Goal: Task Accomplishment & Management: Use online tool/utility

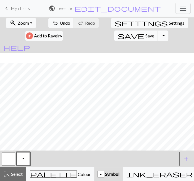
scroll to position [391, 0]
click at [28, 24] on button "zoom_in Zoom Zoom" at bounding box center [21, 23] width 30 height 11
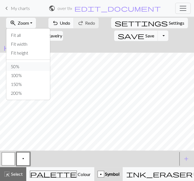
click at [22, 66] on button "50%" at bounding box center [28, 66] width 44 height 9
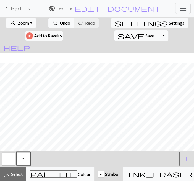
scroll to position [324, 0]
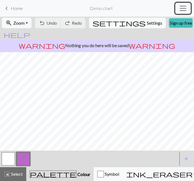
click at [183, 7] on span "Toggle navigation" at bounding box center [183, 8] width 8 height 8
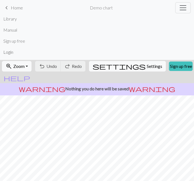
click at [9, 52] on link "Login" at bounding box center [8, 51] width 10 height 11
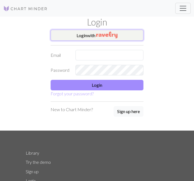
click at [91, 39] on button "Login with" at bounding box center [97, 35] width 93 height 11
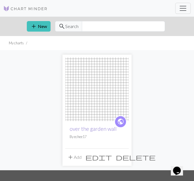
click at [98, 128] on link "over the garden wall" at bounding box center [93, 128] width 47 height 6
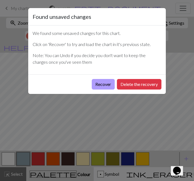
click at [108, 83] on button "Recover" at bounding box center [103, 84] width 23 height 11
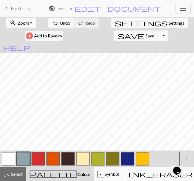
scroll to position [340, 0]
click at [154, 33] on span "Save" at bounding box center [149, 35] width 9 height 5
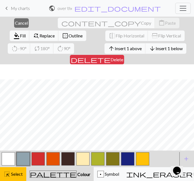
scroll to position [355, 0]
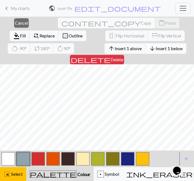
click at [145, 52] on button "arrow_downward Insert 1 below" at bounding box center [165, 48] width 41 height 11
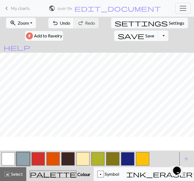
scroll to position [343, 0]
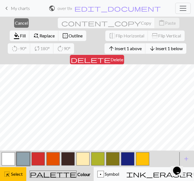
click at [145, 44] on button "arrow_downward Insert 1 below" at bounding box center [165, 48] width 41 height 11
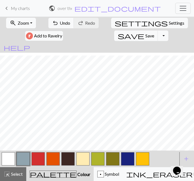
scroll to position [346, 0]
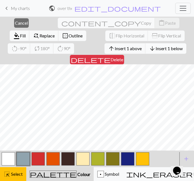
click at [145, 51] on button "arrow_downward Insert 1 below" at bounding box center [165, 48] width 41 height 11
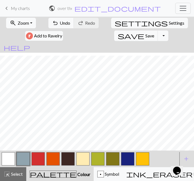
scroll to position [349, 0]
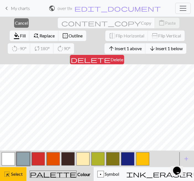
click at [145, 52] on button "arrow_downward Insert 1 below" at bounding box center [165, 48] width 41 height 11
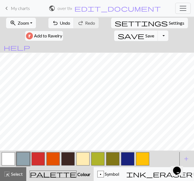
scroll to position [352, 0]
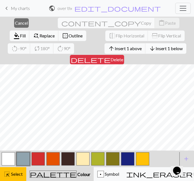
click at [156, 46] on span "Insert 1 below" at bounding box center [169, 48] width 27 height 5
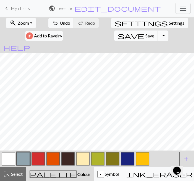
scroll to position [355, 0]
click at [72, 161] on button "button" at bounding box center [67, 158] width 13 height 13
click at [82, 158] on button "button" at bounding box center [82, 158] width 13 height 13
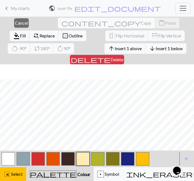
scroll to position [370, 0]
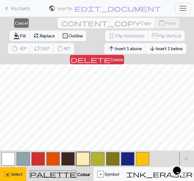
click at [145, 52] on button "arrow_downward Insert 1 below" at bounding box center [165, 48] width 41 height 11
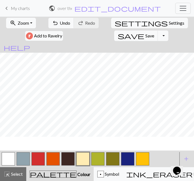
scroll to position [358, 0]
click at [67, 158] on button "button" at bounding box center [67, 158] width 13 height 13
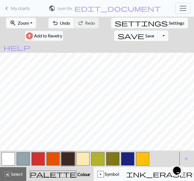
click at [79, 155] on button "button" at bounding box center [82, 158] width 13 height 13
click at [71, 155] on button "button" at bounding box center [67, 158] width 13 height 13
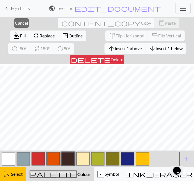
scroll to position [372, 0]
click at [156, 50] on span "Insert 1 below" at bounding box center [169, 48] width 27 height 5
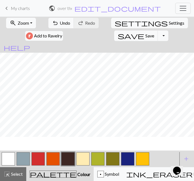
scroll to position [360, 0]
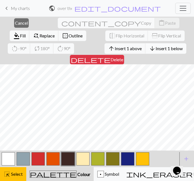
click at [156, 46] on span "Insert 1 below" at bounding box center [169, 48] width 27 height 5
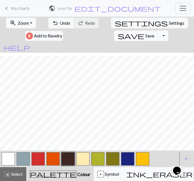
scroll to position [363, 0]
click at [67, 157] on button "button" at bounding box center [67, 158] width 13 height 13
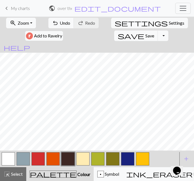
click at [82, 157] on button "button" at bounding box center [82, 158] width 13 height 13
click at [64, 160] on button "button" at bounding box center [67, 158] width 13 height 13
click at [86, 160] on button "button" at bounding box center [82, 158] width 13 height 13
click at [67, 161] on button "button" at bounding box center [67, 158] width 13 height 13
click at [82, 160] on button "button" at bounding box center [82, 158] width 13 height 13
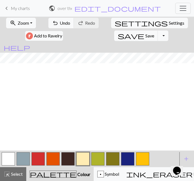
scroll to position [0, 0]
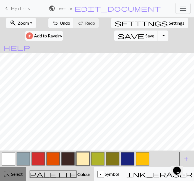
click at [17, 174] on span "Select" at bounding box center [16, 173] width 12 height 5
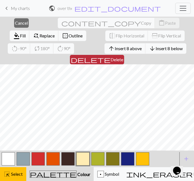
click at [123, 57] on span "Delete" at bounding box center [117, 59] width 13 height 5
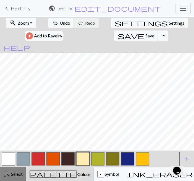
click at [18, 171] on div "highlight_alt Select Select" at bounding box center [13, 173] width 19 height 7
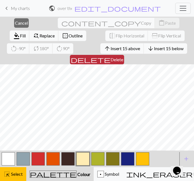
click at [124, 55] on button "delete Delete" at bounding box center [97, 59] width 54 height 9
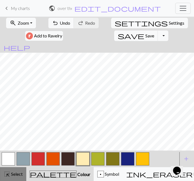
click at [12, 173] on span "Select" at bounding box center [16, 173] width 12 height 5
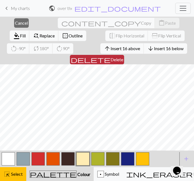
click at [123, 57] on span "Delete" at bounding box center [117, 59] width 13 height 5
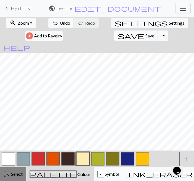
click at [10, 178] on button "highlight_alt Select Select" at bounding box center [13, 174] width 26 height 14
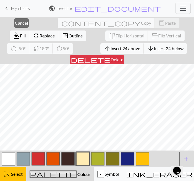
scroll to position [49, 0]
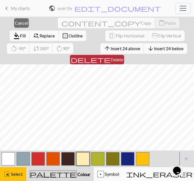
click at [111, 56] on span "delete" at bounding box center [91, 60] width 40 height 8
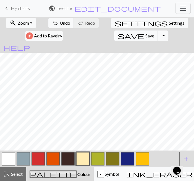
scroll to position [0, 0]
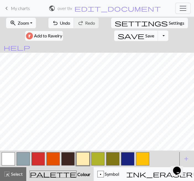
click at [72, 162] on button "button" at bounding box center [67, 158] width 13 height 13
click at [81, 158] on button "button" at bounding box center [82, 158] width 13 height 13
click at [67, 157] on button "button" at bounding box center [67, 158] width 13 height 13
click at [83, 161] on button "button" at bounding box center [82, 158] width 13 height 13
click at [69, 161] on button "button" at bounding box center [67, 158] width 13 height 13
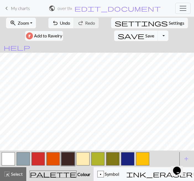
click at [80, 153] on button "button" at bounding box center [82, 158] width 13 height 13
click at [66, 161] on button "button" at bounding box center [67, 158] width 13 height 13
click at [83, 157] on button "button" at bounding box center [82, 158] width 13 height 13
click at [141, 161] on button "button" at bounding box center [142, 158] width 13 height 13
click at [144, 158] on button "button" at bounding box center [142, 158] width 13 height 13
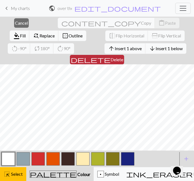
click at [123, 57] on span "Delete" at bounding box center [117, 59] width 13 height 5
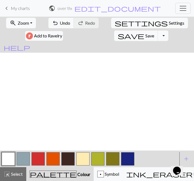
scroll to position [179, 0]
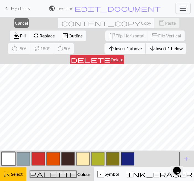
click at [115, 50] on span "Insert 1 above" at bounding box center [128, 48] width 27 height 5
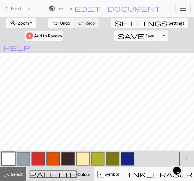
scroll to position [182, 0]
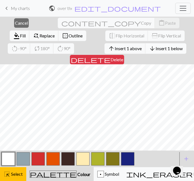
click at [145, 53] on button "arrow_downward Insert 1 below" at bounding box center [165, 48] width 41 height 11
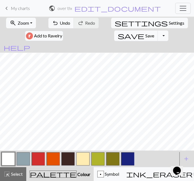
click at [86, 157] on button "button" at bounding box center [82, 158] width 13 height 13
click at [66, 163] on button "button" at bounding box center [67, 158] width 13 height 13
click at [79, 160] on button "button" at bounding box center [82, 158] width 13 height 13
click at [66, 158] on button "button" at bounding box center [67, 158] width 13 height 13
click at [83, 159] on button "button" at bounding box center [82, 158] width 13 height 13
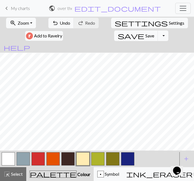
click at [67, 160] on button "button" at bounding box center [67, 158] width 13 height 13
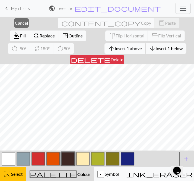
click at [115, 50] on span "Insert 1 above" at bounding box center [128, 48] width 27 height 5
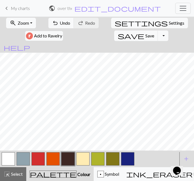
click at [84, 154] on button "button" at bounding box center [82, 158] width 13 height 13
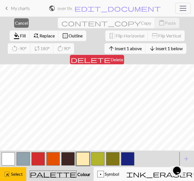
click at [156, 48] on span "Insert 1 below" at bounding box center [169, 48] width 27 height 5
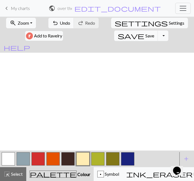
scroll to position [191, 0]
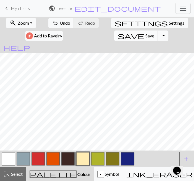
click at [144, 32] on span "save" at bounding box center [131, 36] width 27 height 8
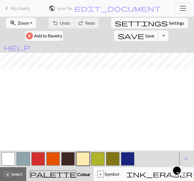
scroll to position [92, 0]
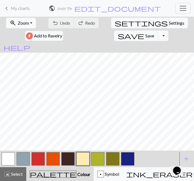
click at [129, 158] on button "button" at bounding box center [127, 158] width 13 height 13
click at [129, 176] on button "Done" at bounding box center [130, 181] width 17 height 11
click at [128, 159] on button "button" at bounding box center [127, 158] width 13 height 13
click at [128, 176] on button "Done" at bounding box center [130, 181] width 17 height 11
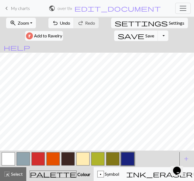
click at [128, 159] on button "button" at bounding box center [127, 158] width 13 height 13
click at [128, 176] on button "Done" at bounding box center [130, 181] width 17 height 11
click at [128, 159] on button "button" at bounding box center [127, 158] width 13 height 13
click at [130, 162] on button "button" at bounding box center [127, 158] width 13 height 13
click at [130, 176] on button "Done" at bounding box center [130, 181] width 17 height 11
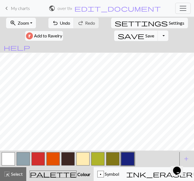
click at [128, 155] on button "button" at bounding box center [127, 158] width 13 height 13
click at [128, 171] on div "Delete Done Cancel" at bounding box center [97, 181] width 138 height 20
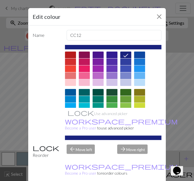
click at [129, 61] on div at bounding box center [125, 61] width 11 height 7
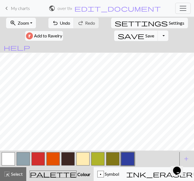
scroll to position [153, 0]
click at [7, 176] on span "highlight_alt" at bounding box center [7, 174] width 7 height 8
click at [11, 175] on span "Select" at bounding box center [16, 173] width 12 height 5
click at [82, 157] on button "button" at bounding box center [82, 158] width 13 height 13
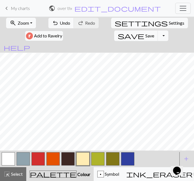
click at [82, 157] on button "button" at bounding box center [82, 158] width 13 height 13
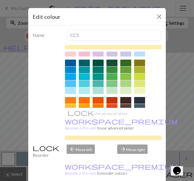
scroll to position [80, 0]
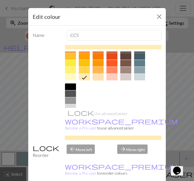
click at [96, 76] on div at bounding box center [98, 77] width 11 height 7
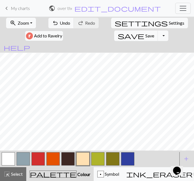
scroll to position [165, 0]
click at [85, 157] on button "button" at bounding box center [82, 158] width 13 height 13
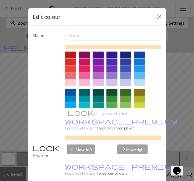
scroll to position [94, 0]
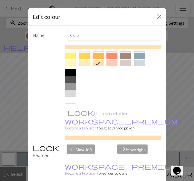
click at [71, 59] on div at bounding box center [70, 62] width 11 height 7
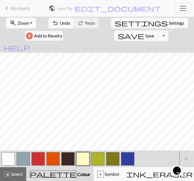
click at [83, 163] on button "button" at bounding box center [82, 158] width 13 height 13
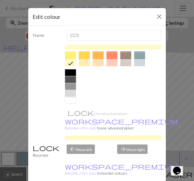
click at [96, 64] on div at bounding box center [98, 62] width 11 height 7
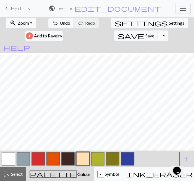
scroll to position [191, 0]
click at [84, 158] on button "button" at bounding box center [82, 158] width 13 height 13
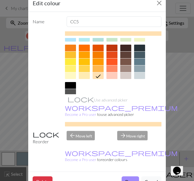
scroll to position [94, 0]
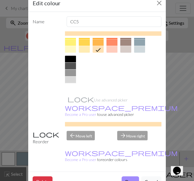
click at [72, 83] on div at bounding box center [70, 86] width 11 height 7
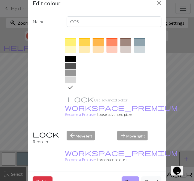
click at [124, 176] on button "Done" at bounding box center [130, 181] width 17 height 11
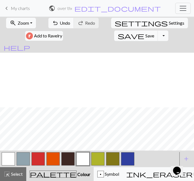
scroll to position [191, 0]
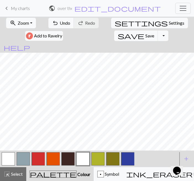
click at [83, 158] on button "button" at bounding box center [82, 158] width 13 height 13
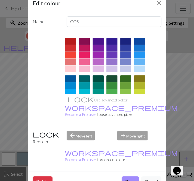
scroll to position [94, 0]
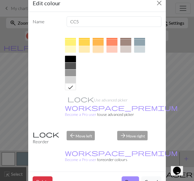
click at [94, 51] on div at bounding box center [98, 49] width 11 height 7
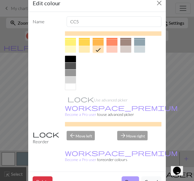
click at [125, 176] on button "Done" at bounding box center [130, 181] width 17 height 11
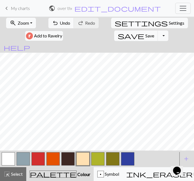
click at [83, 159] on button "button" at bounding box center [82, 158] width 13 height 13
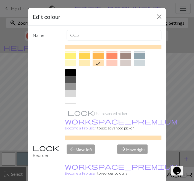
click at [86, 63] on div at bounding box center [84, 62] width 11 height 7
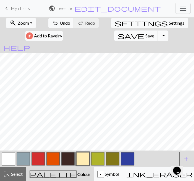
click at [54, 160] on button "button" at bounding box center [52, 158] width 13 height 13
click at [72, 161] on button "button" at bounding box center [67, 158] width 13 height 13
click at [47, 161] on button "button" at bounding box center [52, 158] width 13 height 13
click at [72, 156] on button "button" at bounding box center [67, 158] width 13 height 13
click at [71, 159] on button "button" at bounding box center [67, 158] width 13 height 13
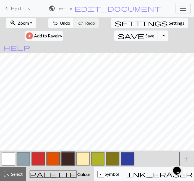
click at [60, 25] on span "Undo" at bounding box center [65, 22] width 11 height 5
click at [57, 161] on button "button" at bounding box center [52, 158] width 13 height 13
click at [60, 25] on span "Undo" at bounding box center [65, 22] width 11 height 5
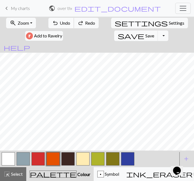
click at [60, 25] on span "Undo" at bounding box center [65, 22] width 11 height 5
click at [60, 24] on span "Undo" at bounding box center [65, 22] width 11 height 5
click at [51, 161] on button "button" at bounding box center [52, 158] width 13 height 13
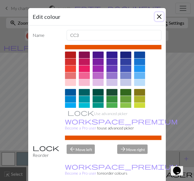
click at [159, 14] on button "Close" at bounding box center [159, 16] width 9 height 9
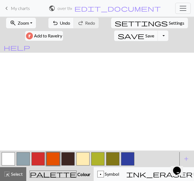
scroll to position [191, 0]
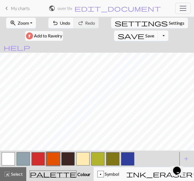
click at [6, 158] on button "button" at bounding box center [8, 158] width 13 height 13
click at [82, 157] on button "button" at bounding box center [82, 158] width 13 height 13
click at [41, 158] on button "button" at bounding box center [38, 158] width 13 height 13
click at [53, 161] on button "button" at bounding box center [52, 158] width 13 height 13
click at [38, 160] on button "button" at bounding box center [38, 158] width 13 height 13
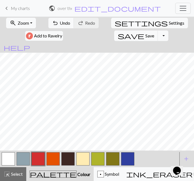
click at [54, 160] on button "button" at bounding box center [52, 158] width 13 height 13
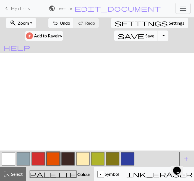
scroll to position [0, 0]
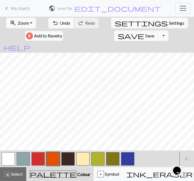
click at [60, 23] on span "Undo" at bounding box center [65, 22] width 11 height 5
click at [38, 159] on button "button" at bounding box center [38, 158] width 13 height 13
click at [144, 32] on span "save" at bounding box center [131, 36] width 27 height 8
click at [67, 160] on button "button" at bounding box center [67, 158] width 13 height 13
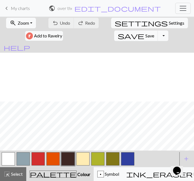
scroll to position [49, 0]
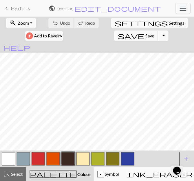
click at [5, 159] on button "button" at bounding box center [8, 158] width 13 height 13
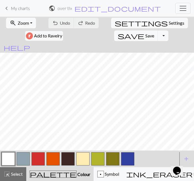
scroll to position [124, 0]
